Goal: Entertainment & Leisure: Browse casually

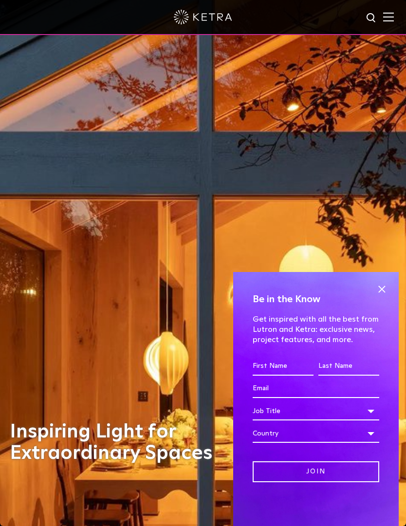
click at [393, 17] on img at bounding box center [388, 16] width 11 height 9
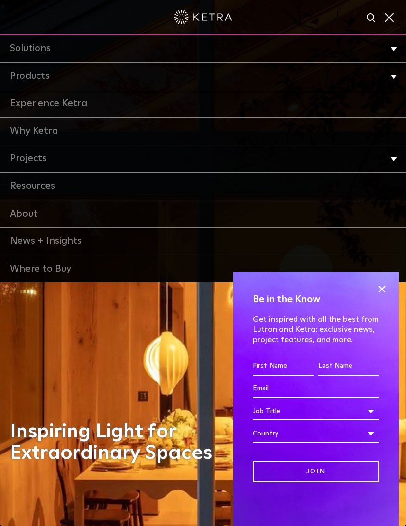
click at [394, 157] on li "Projects Home Office Dining Hospitality Museums + Galleries Places of Worship F…" at bounding box center [203, 159] width 406 height 28
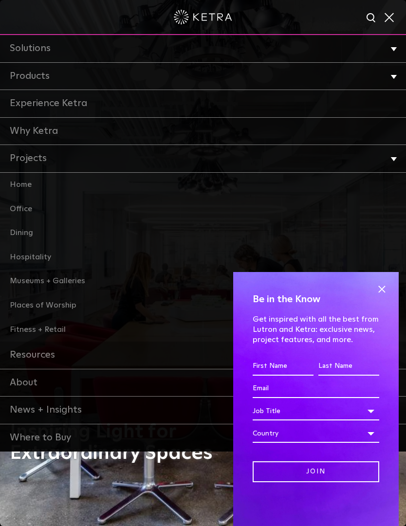
click at [18, 183] on link "Home" at bounding box center [203, 185] width 406 height 24
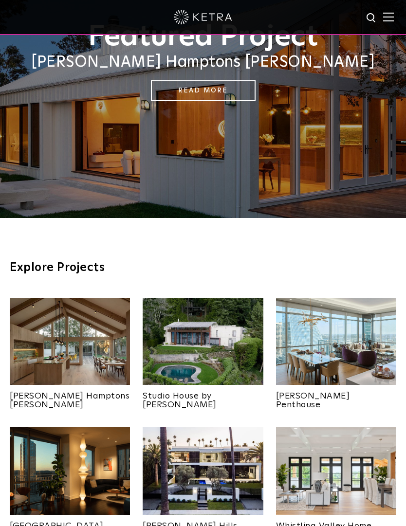
scroll to position [141, 0]
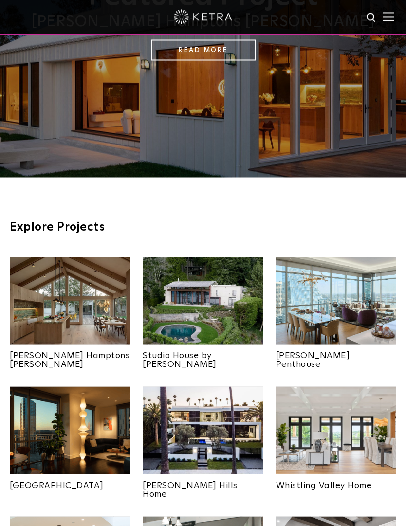
click at [61, 307] on img at bounding box center [70, 303] width 120 height 92
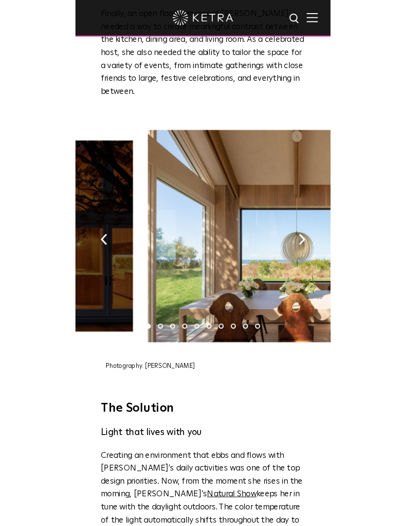
scroll to position [1269, 0]
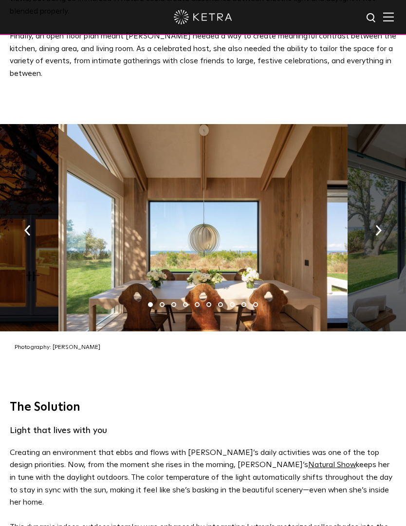
click at [382, 213] on button "button" at bounding box center [378, 230] width 21 height 34
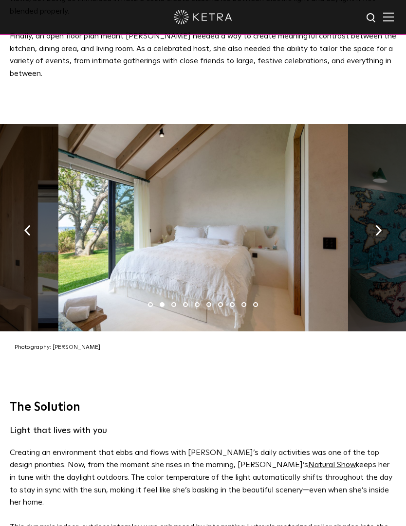
click at [376, 225] on img "button" at bounding box center [378, 230] width 6 height 11
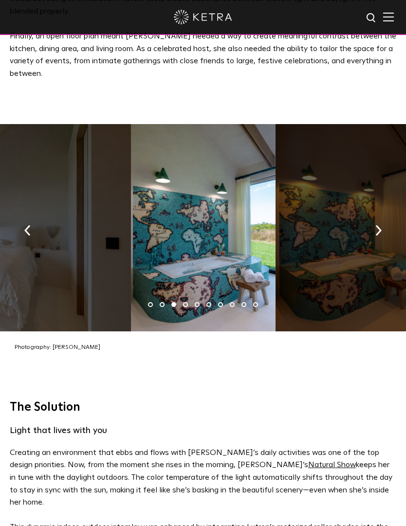
click at [377, 225] on img "button" at bounding box center [378, 230] width 6 height 11
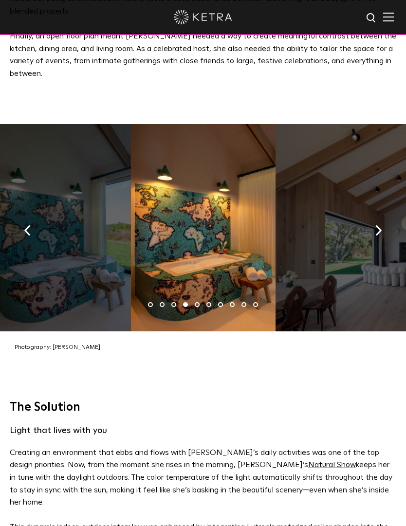
click at [381, 213] on button "button" at bounding box center [378, 230] width 21 height 34
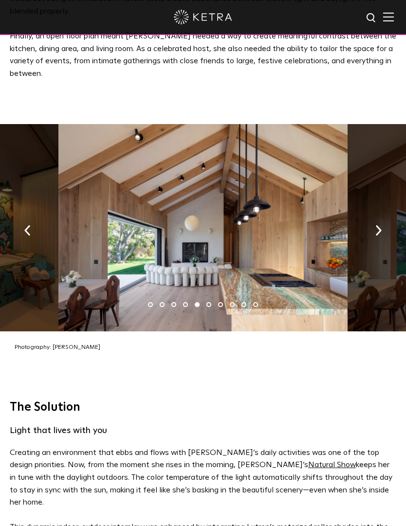
click at [371, 213] on button "button" at bounding box center [378, 230] width 21 height 34
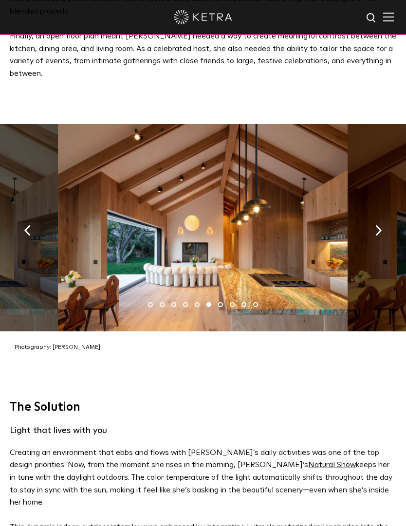
click at [376, 225] on img "button" at bounding box center [378, 230] width 6 height 11
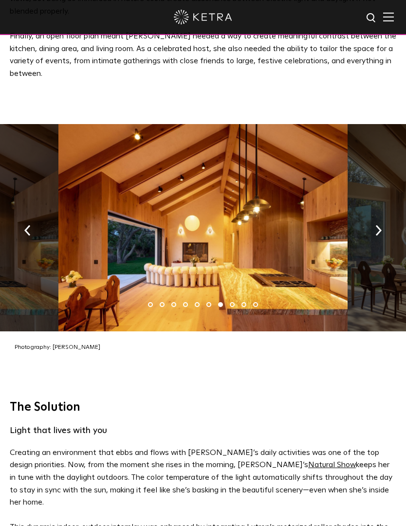
click at [380, 225] on img "button" at bounding box center [378, 230] width 6 height 11
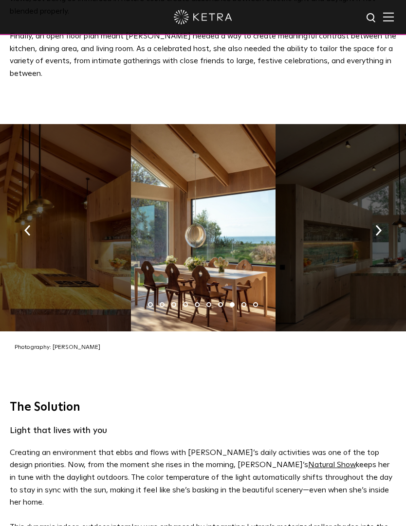
click at [376, 225] on img "button" at bounding box center [378, 230] width 6 height 11
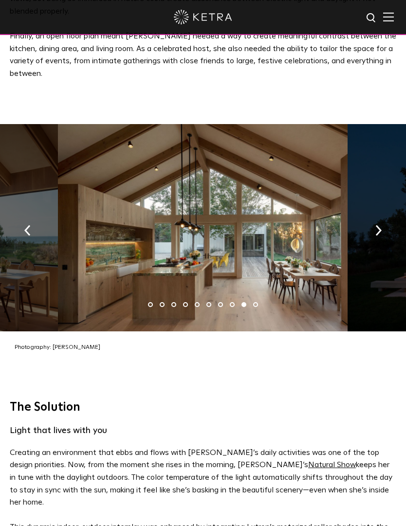
click at [380, 213] on button "button" at bounding box center [378, 230] width 21 height 34
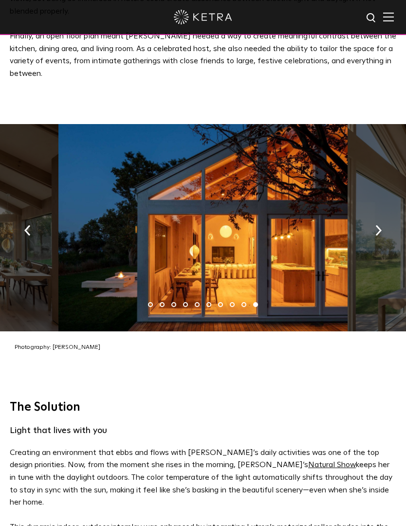
click at [376, 225] on img "button" at bounding box center [378, 230] width 6 height 11
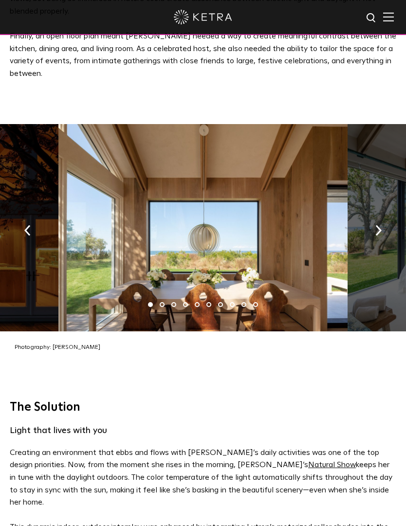
click at [380, 225] on img "button" at bounding box center [378, 230] width 6 height 11
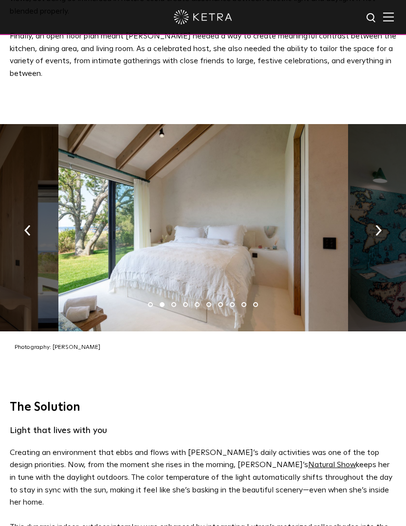
click at [381, 225] on img "button" at bounding box center [378, 230] width 6 height 11
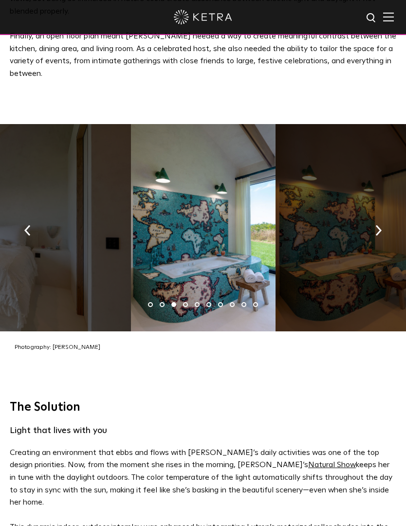
click at [378, 213] on button "button" at bounding box center [378, 230] width 21 height 34
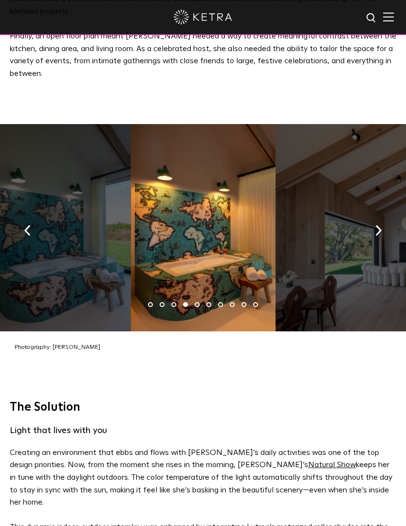
click at [381, 225] on img "button" at bounding box center [378, 230] width 6 height 11
click at [383, 213] on button "button" at bounding box center [378, 230] width 21 height 34
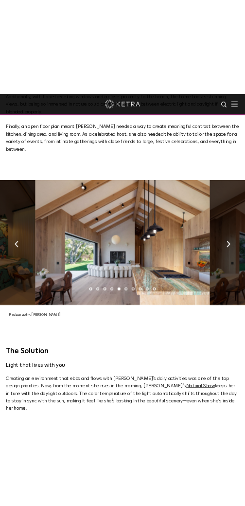
scroll to position [1406, 0]
